Goal: Obtain resource: Download file/media

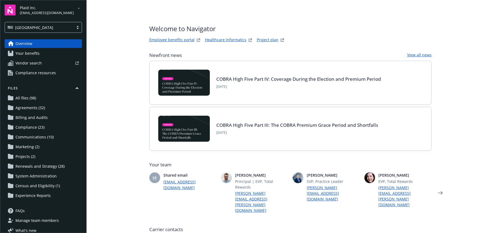
click at [48, 13] on span "[EMAIL_ADDRESS][DOMAIN_NAME]" at bounding box center [47, 13] width 54 height 5
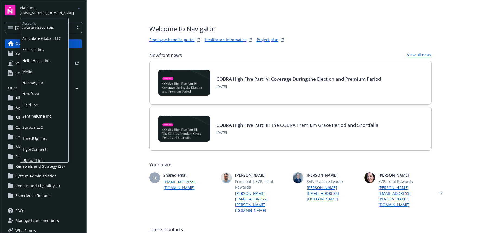
scroll to position [31, 0]
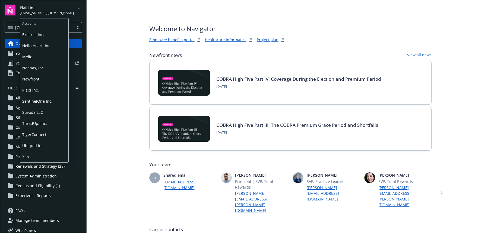
click at [34, 145] on span "Ubiquiti Inc." at bounding box center [44, 145] width 44 height 11
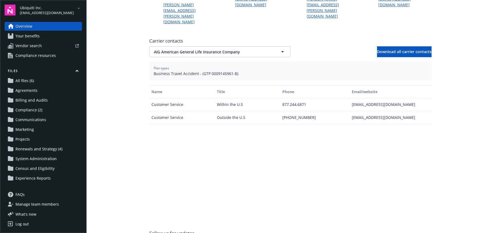
scroll to position [190, 0]
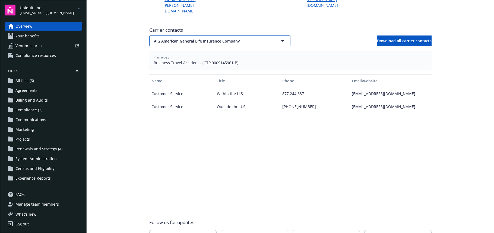
click at [164, 38] on span "AIG American General Life Insurance Company" at bounding box center [210, 41] width 113 height 6
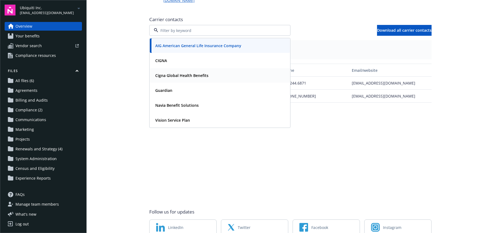
scroll to position [209, 0]
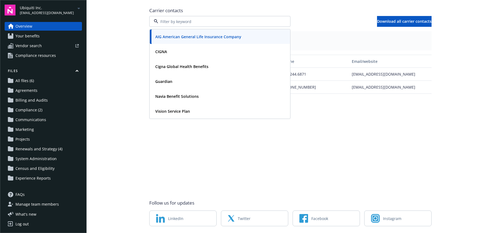
click at [109, 75] on main "Welcome to Navigator Newfront news View all news COBRA High Five Part IV: Cover…" at bounding box center [290, 116] width 407 height 233
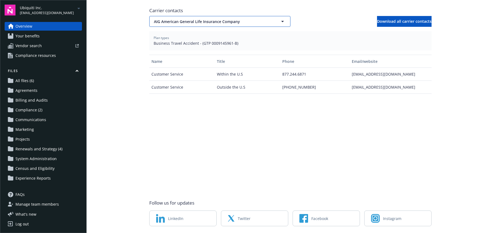
click at [182, 19] on span "AIG American General Life Insurance Company" at bounding box center [210, 22] width 113 height 6
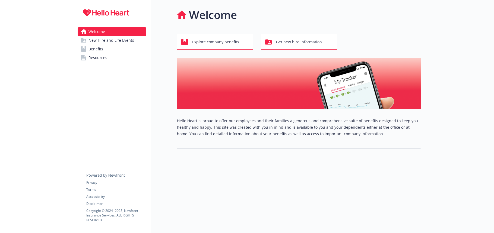
click at [93, 49] on span "Benefits" at bounding box center [95, 49] width 15 height 9
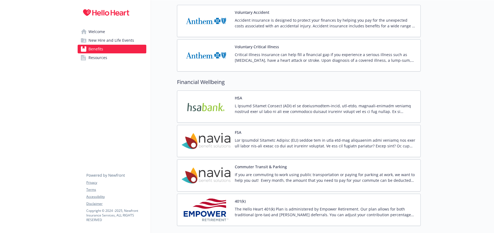
click at [248, 116] on div at bounding box center [325, 110] width 181 height 15
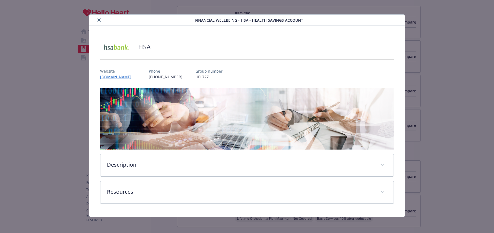
scroll to position [4, 0]
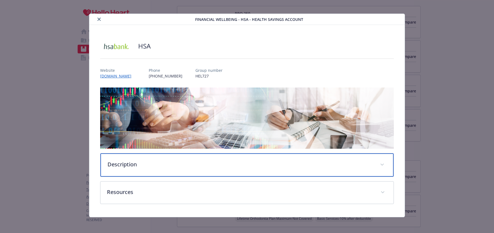
click at [155, 166] on p "Description" at bounding box center [240, 165] width 266 height 8
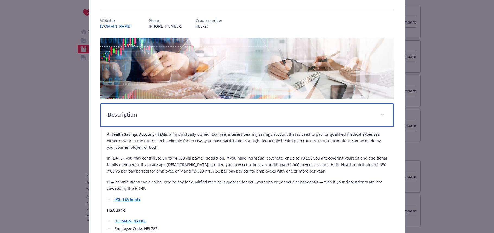
scroll to position [58, 0]
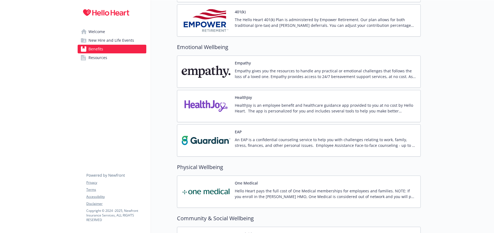
scroll to position [693, 0]
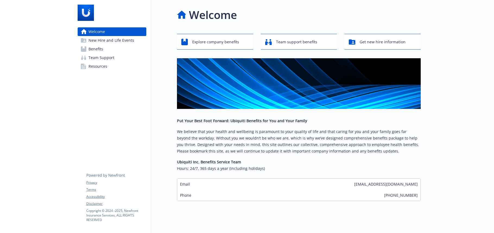
click at [93, 48] on span "Benefits" at bounding box center [95, 49] width 15 height 9
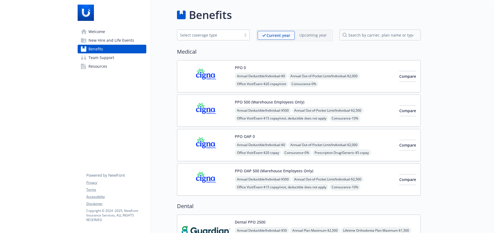
click at [99, 66] on span "Resources" at bounding box center [97, 66] width 19 height 9
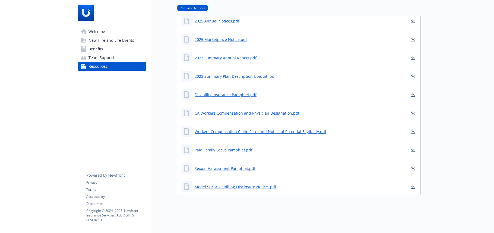
scroll to position [87, 0]
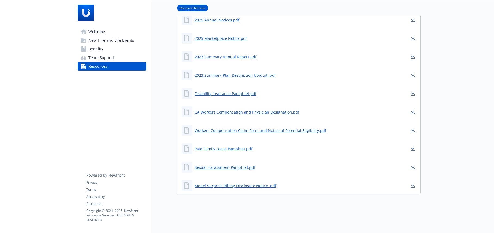
click at [115, 60] on link "Team Support" at bounding box center [112, 57] width 69 height 9
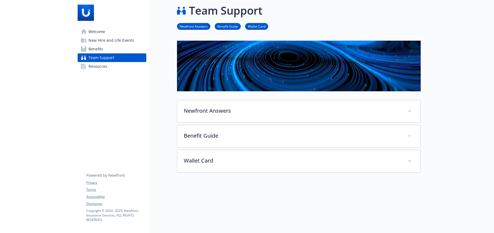
scroll to position [55, 0]
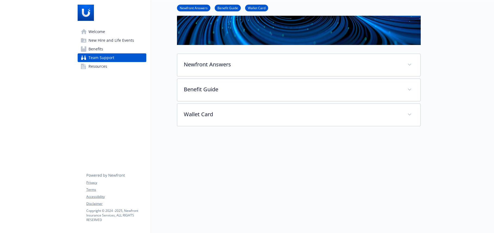
click at [231, 128] on div at bounding box center [299, 160] width 244 height 68
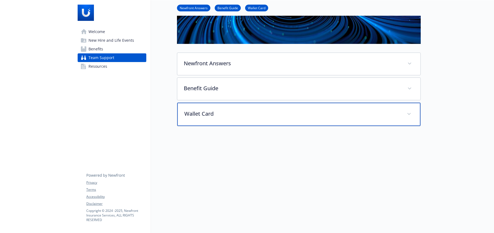
click at [209, 110] on p "Wallet Card" at bounding box center [292, 114] width 216 height 8
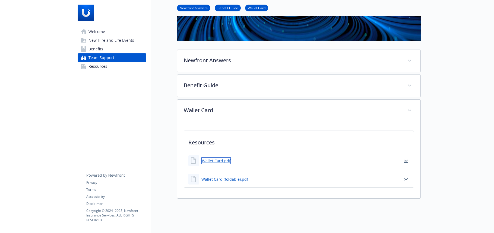
click at [212, 161] on link "Wallet Card.pdf" at bounding box center [216, 161] width 30 height 7
